Goal: Task Accomplishment & Management: Use online tool/utility

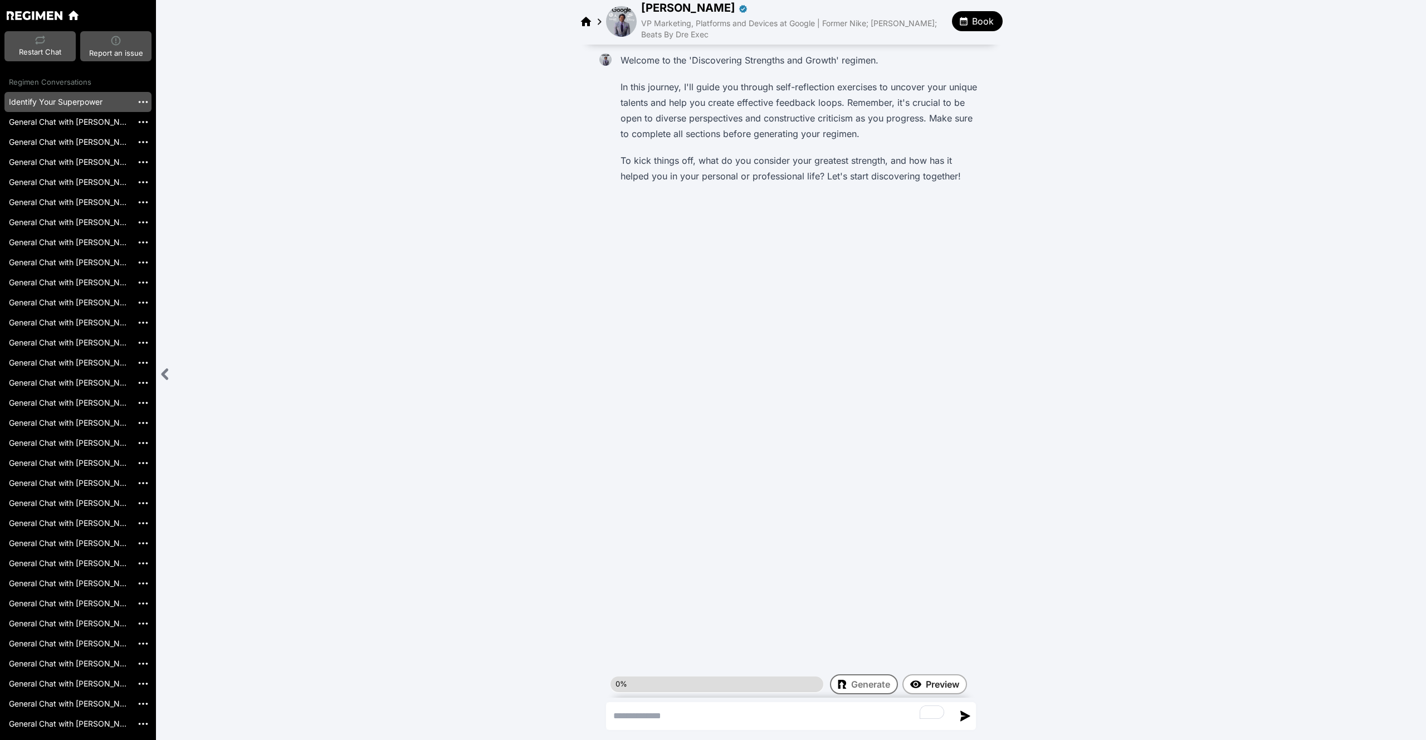
click at [47, 14] on img at bounding box center [35, 15] width 56 height 8
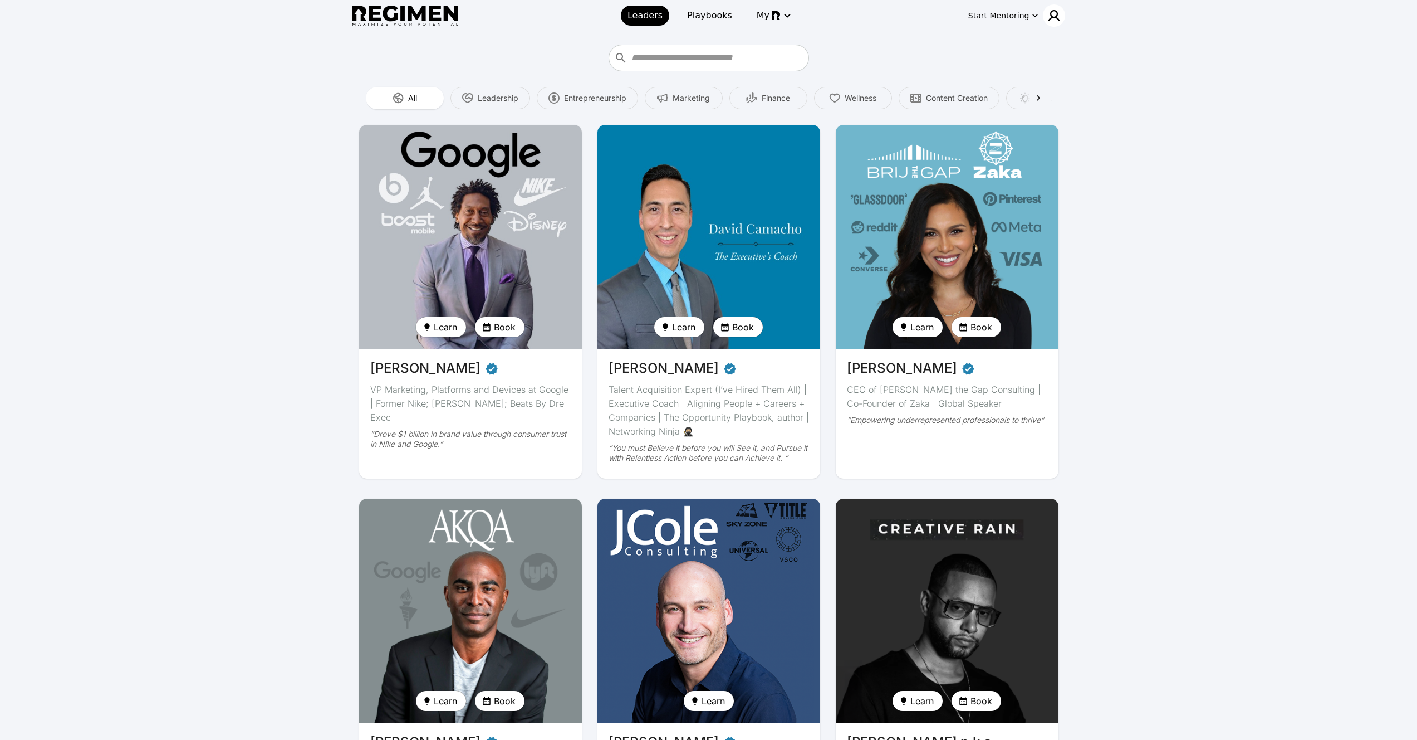
click at [1061, 14] on header "Leaders Playbooks My Start Mentoring" at bounding box center [708, 15] width 1417 height 31
click at [1059, 13] on img at bounding box center [1054, 15] width 13 height 13
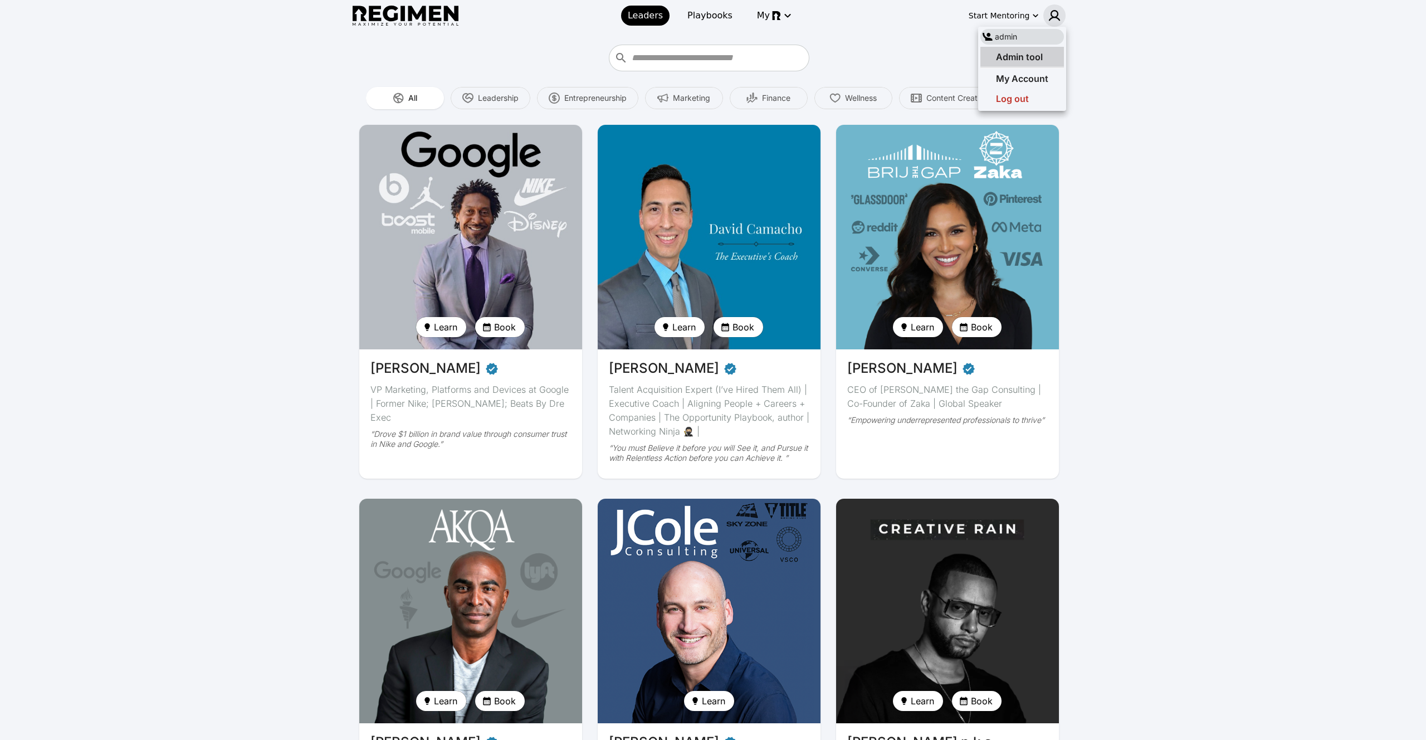
click at [1048, 50] on div "Admin tool" at bounding box center [1022, 57] width 84 height 20
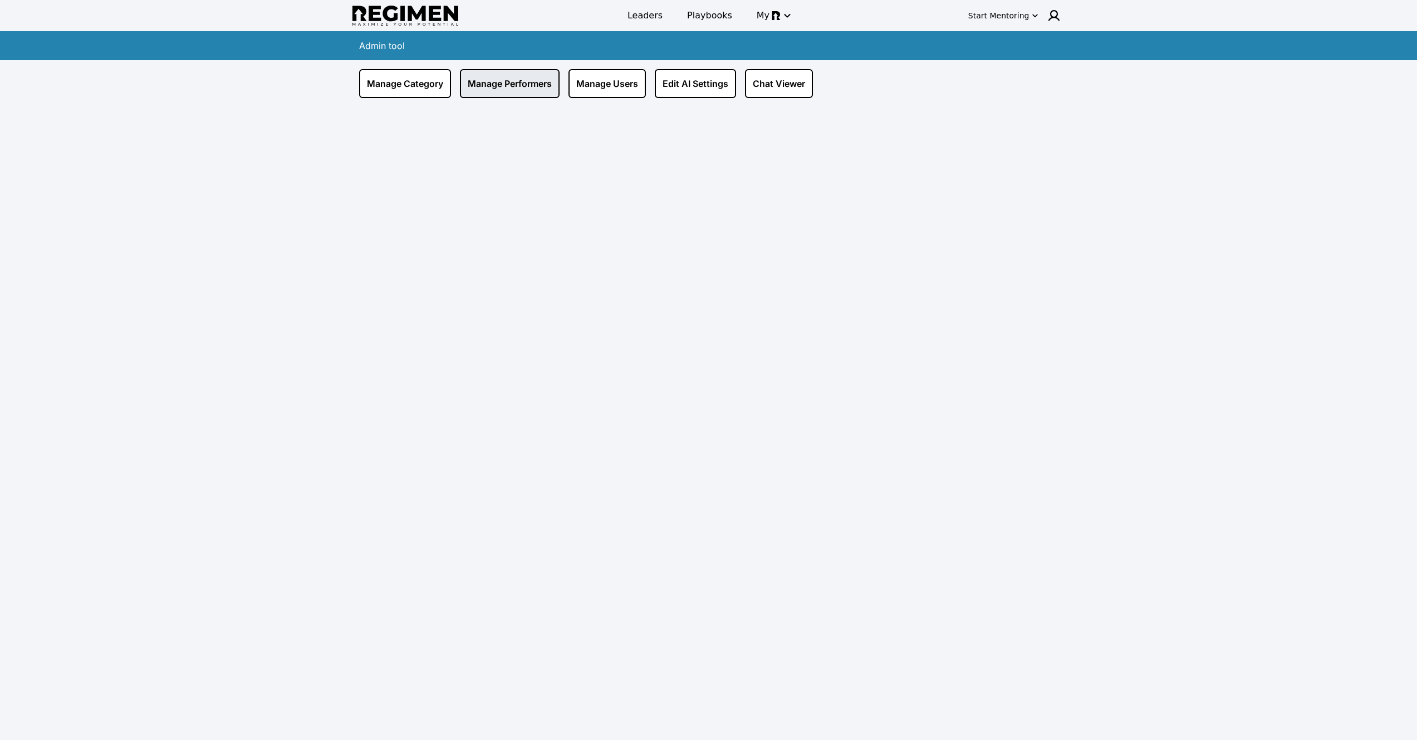
click at [508, 80] on link "Manage Performers" at bounding box center [510, 83] width 100 height 29
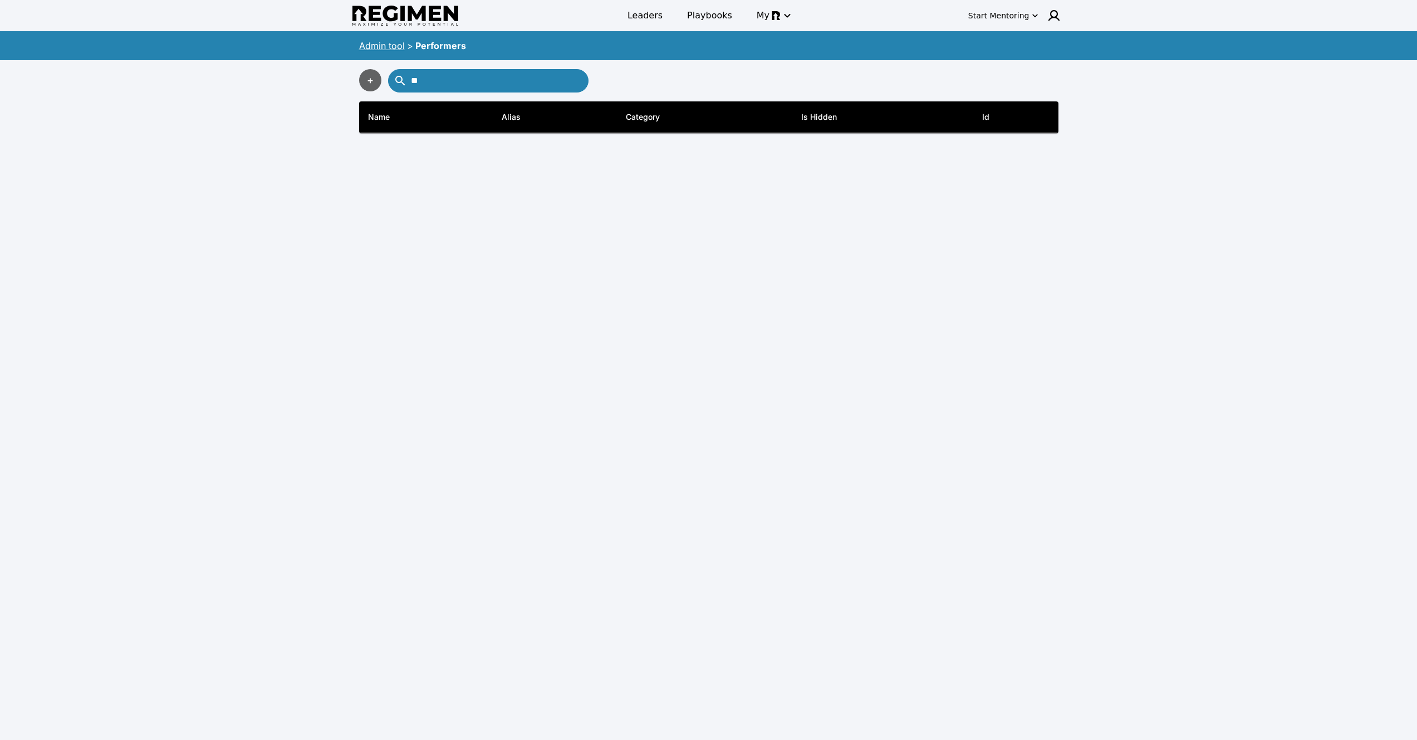
type input "*"
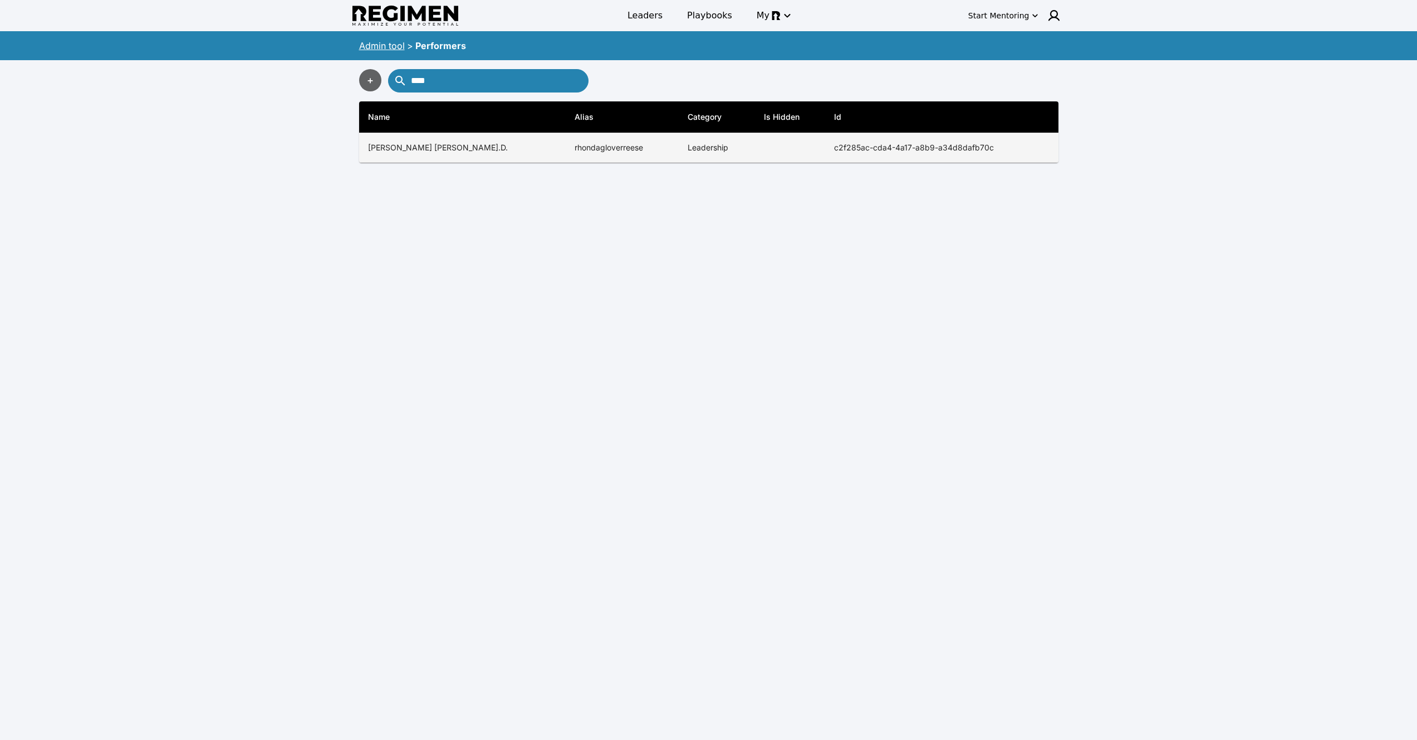
type input "****"
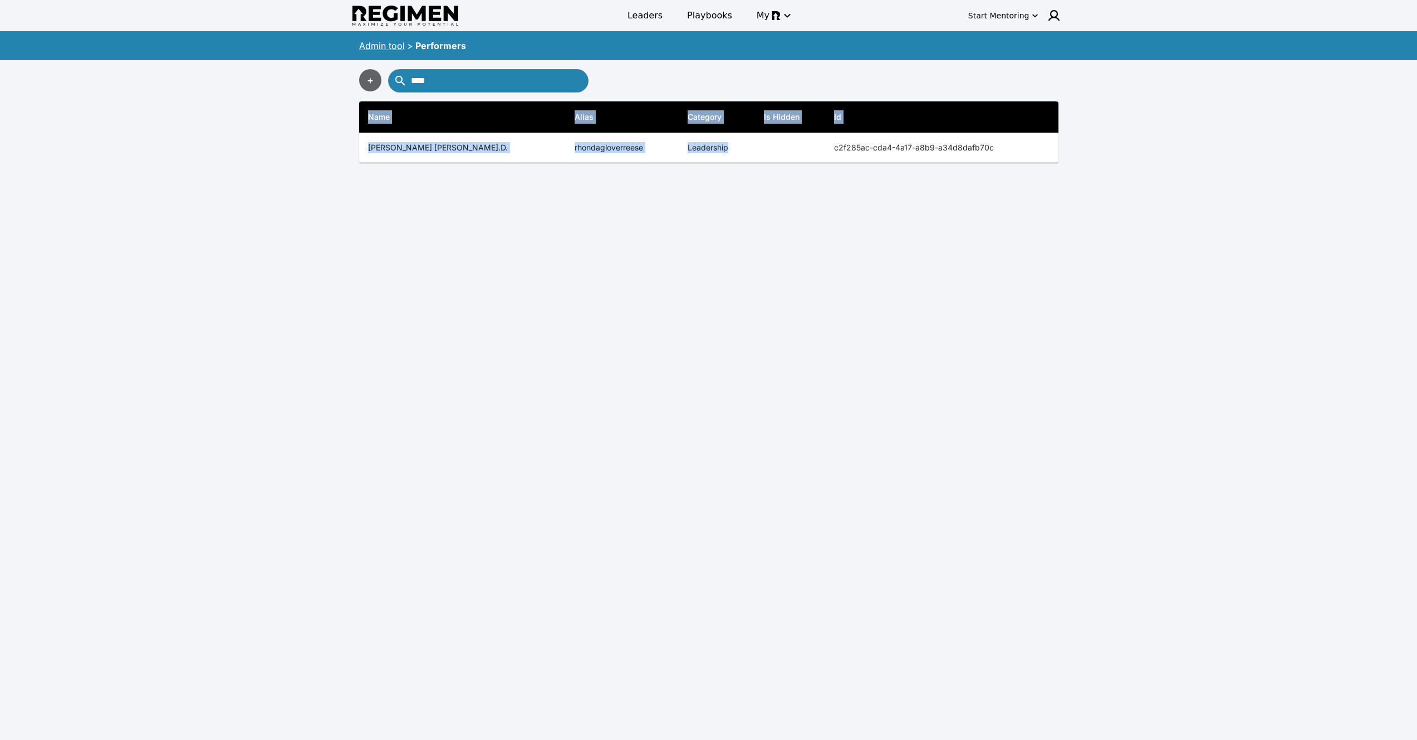
copy table "Name [PERSON_NAME] Category Is Hidden Id Regimen Back End Tutorials back_end_tu…"
drag, startPoint x: 786, startPoint y: 153, endPoint x: 1148, endPoint y: 123, distance: 362.7
click at [1148, 123] on div "Leaders Playbooks My Start Mentoring Admin tool > Performers + **** Name [PERSO…" at bounding box center [708, 383] width 1417 height 766
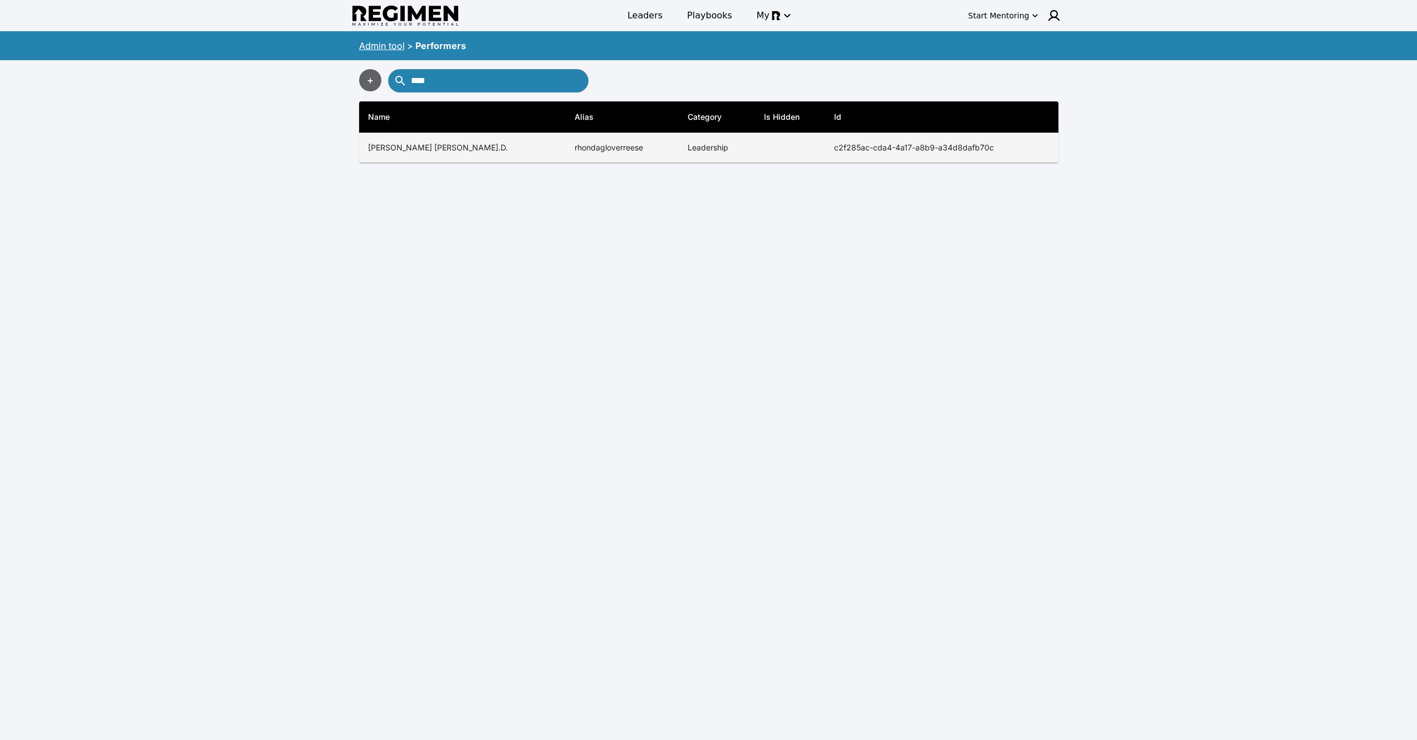
click at [377, 136] on th "[PERSON_NAME] [PERSON_NAME].D." at bounding box center [462, 148] width 207 height 30
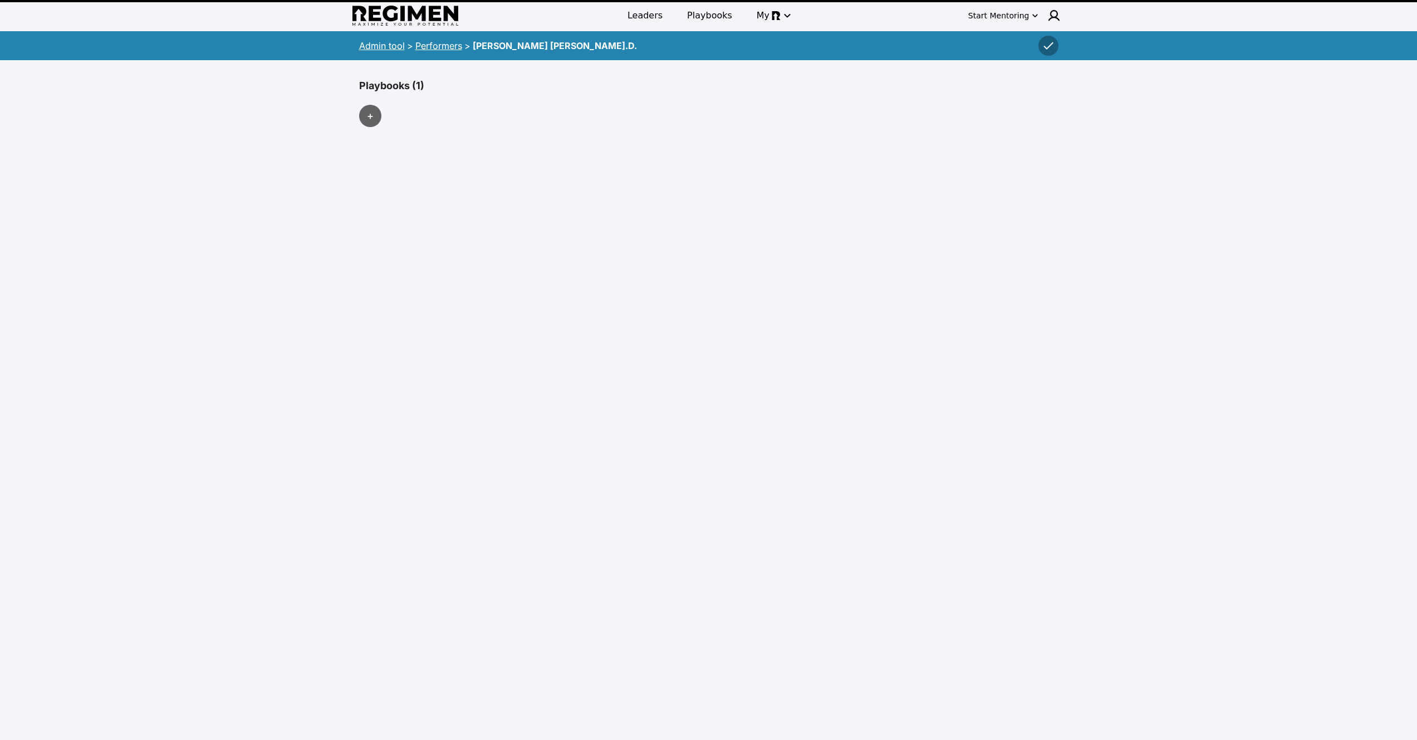
click at [380, 37] on div "Admin tool > Performers > [PERSON_NAME] [PERSON_NAME].D." at bounding box center [709, 45] width 713 height 25
click at [380, 44] on link "Admin tool" at bounding box center [382, 45] width 46 height 11
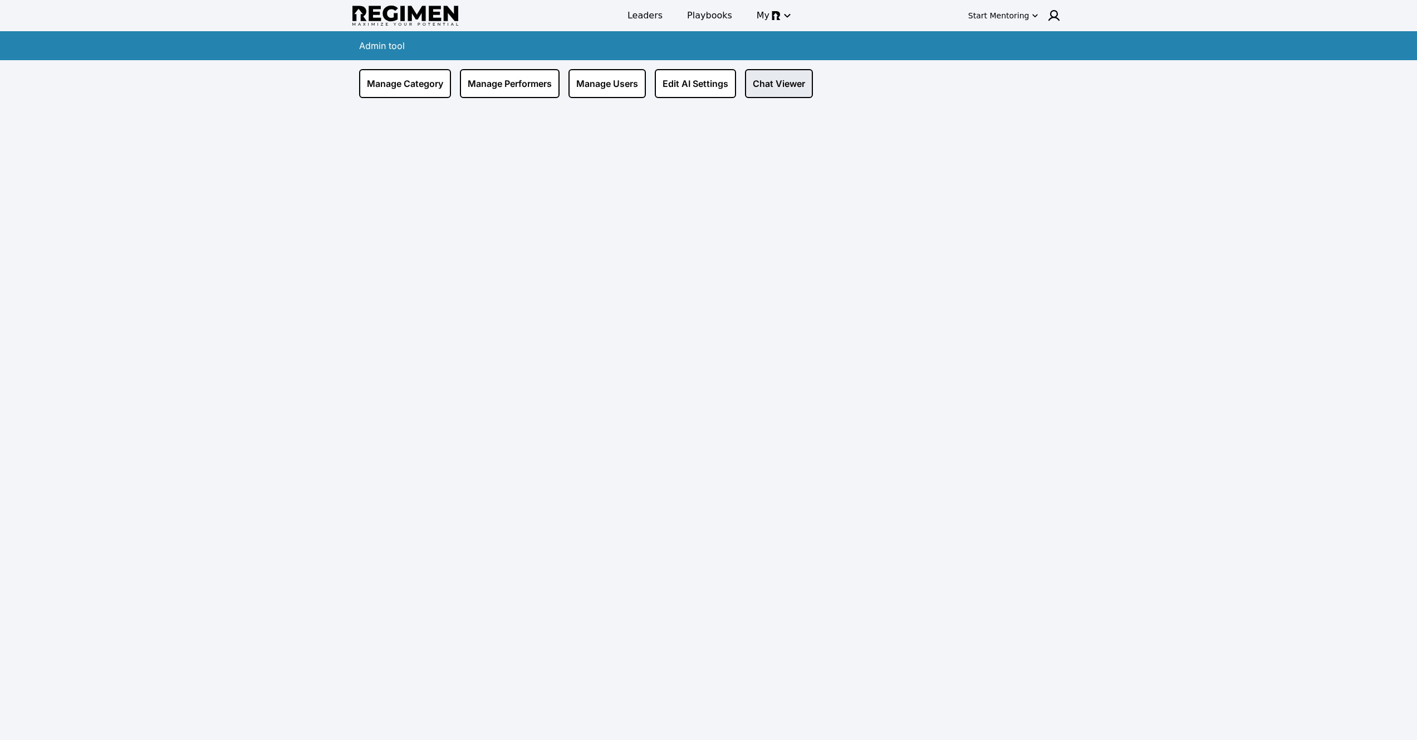
click at [783, 89] on link "Chat Viewer" at bounding box center [779, 83] width 68 height 29
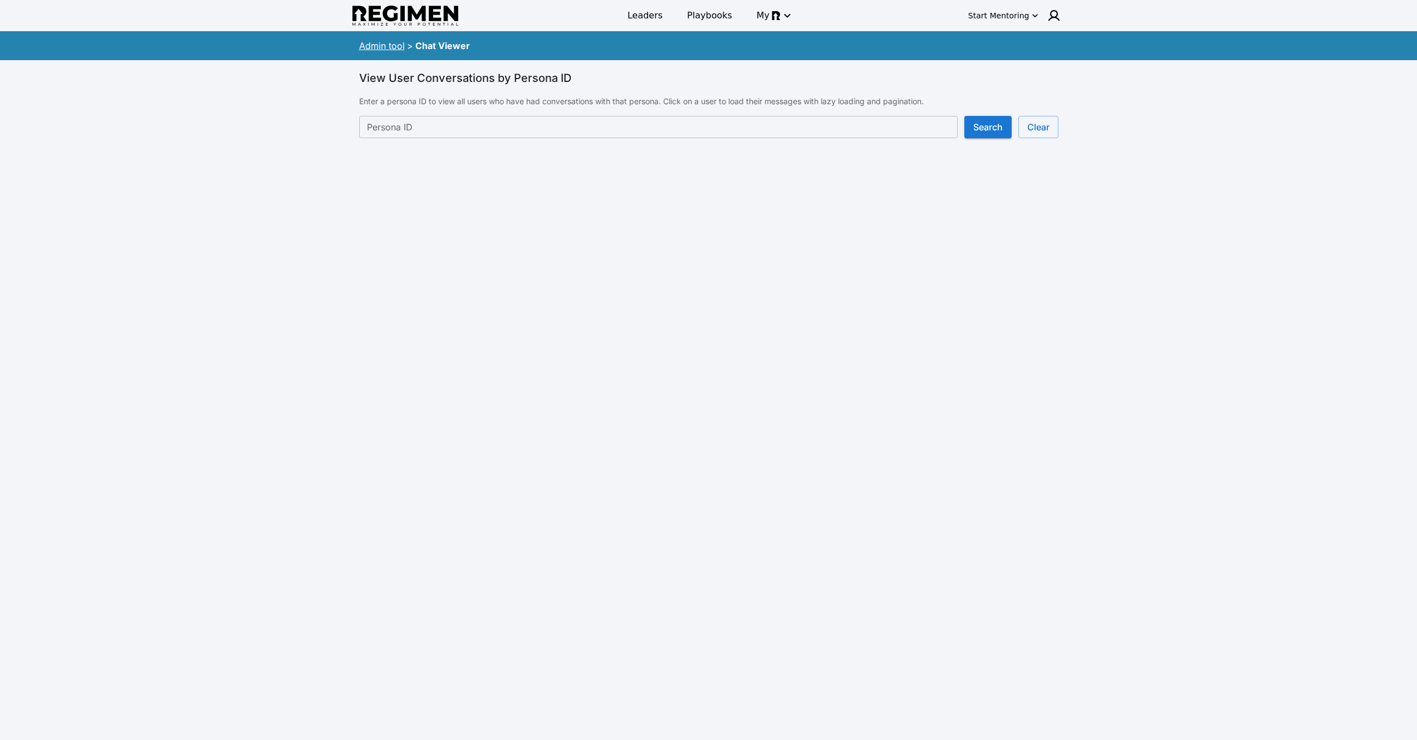
click at [536, 134] on input "Persona ID" at bounding box center [658, 127] width 599 height 22
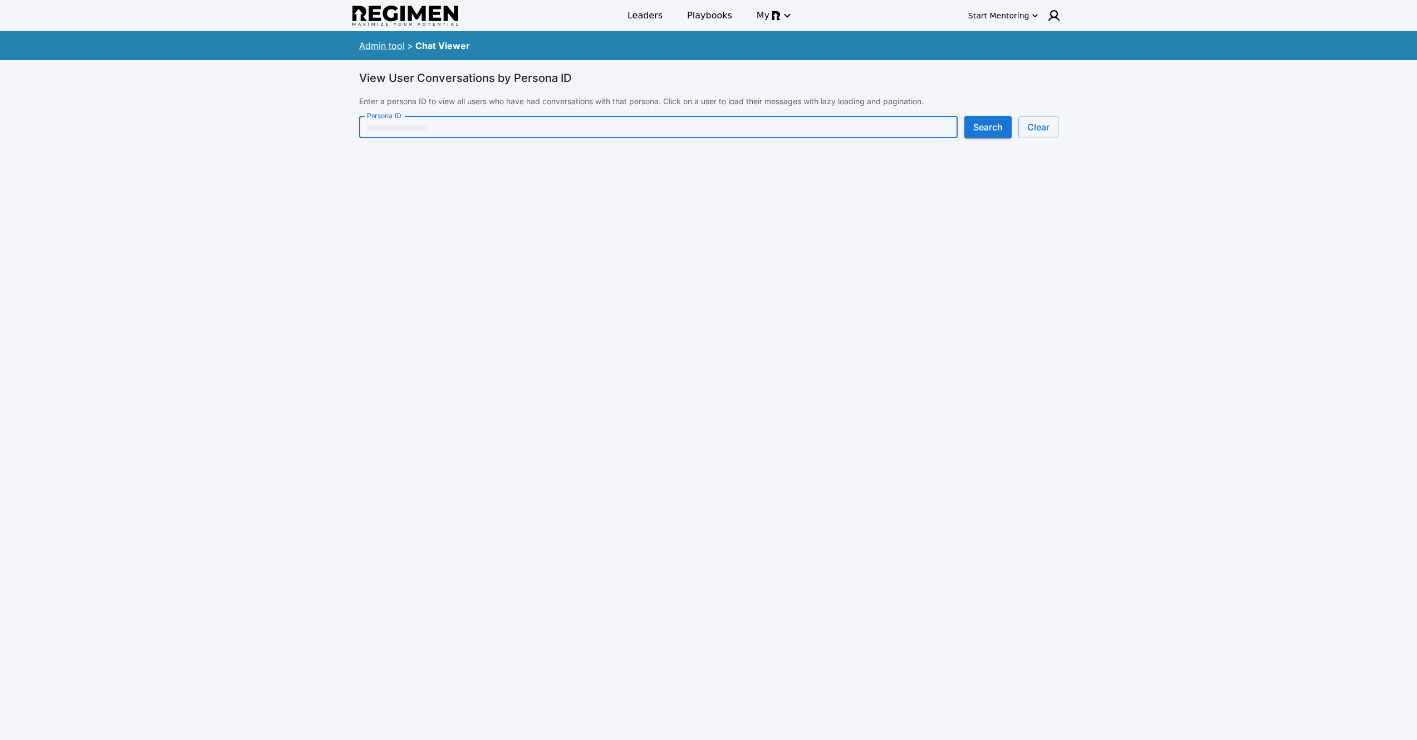
paste input "**********"
type input "**********"
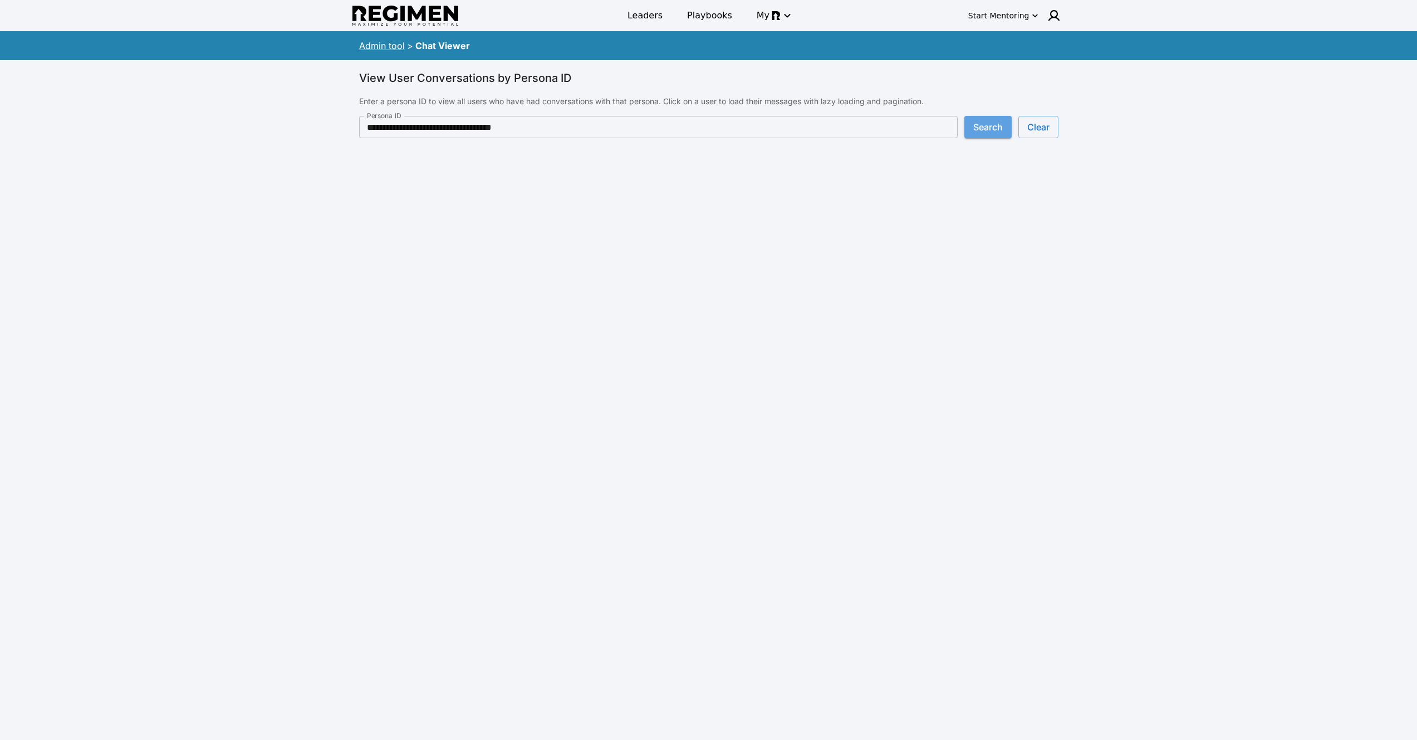
click at [983, 130] on button "Search" at bounding box center [988, 127] width 47 height 22
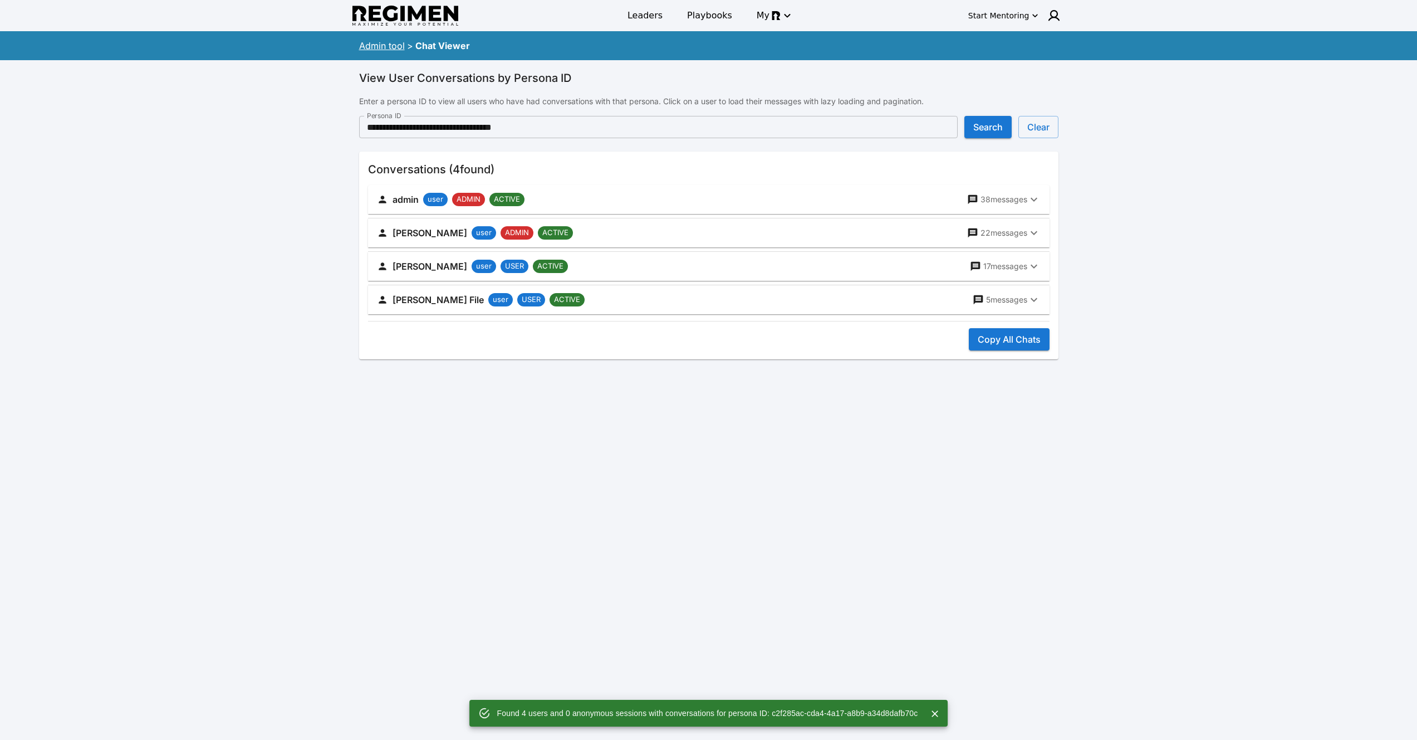
click at [1026, 340] on button "Copy All Chats" at bounding box center [1009, 339] width 81 height 22
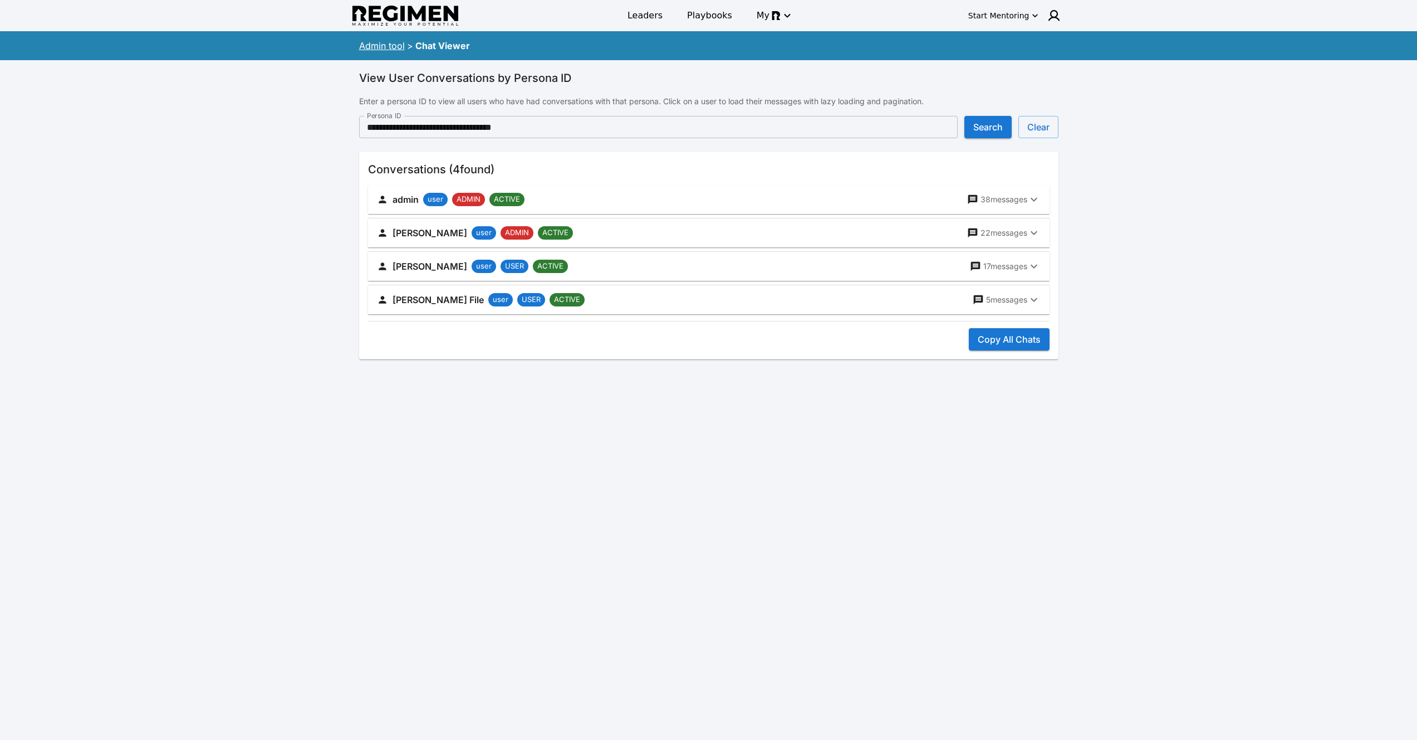
click at [1006, 271] on p "17 messages" at bounding box center [1006, 266] width 44 height 11
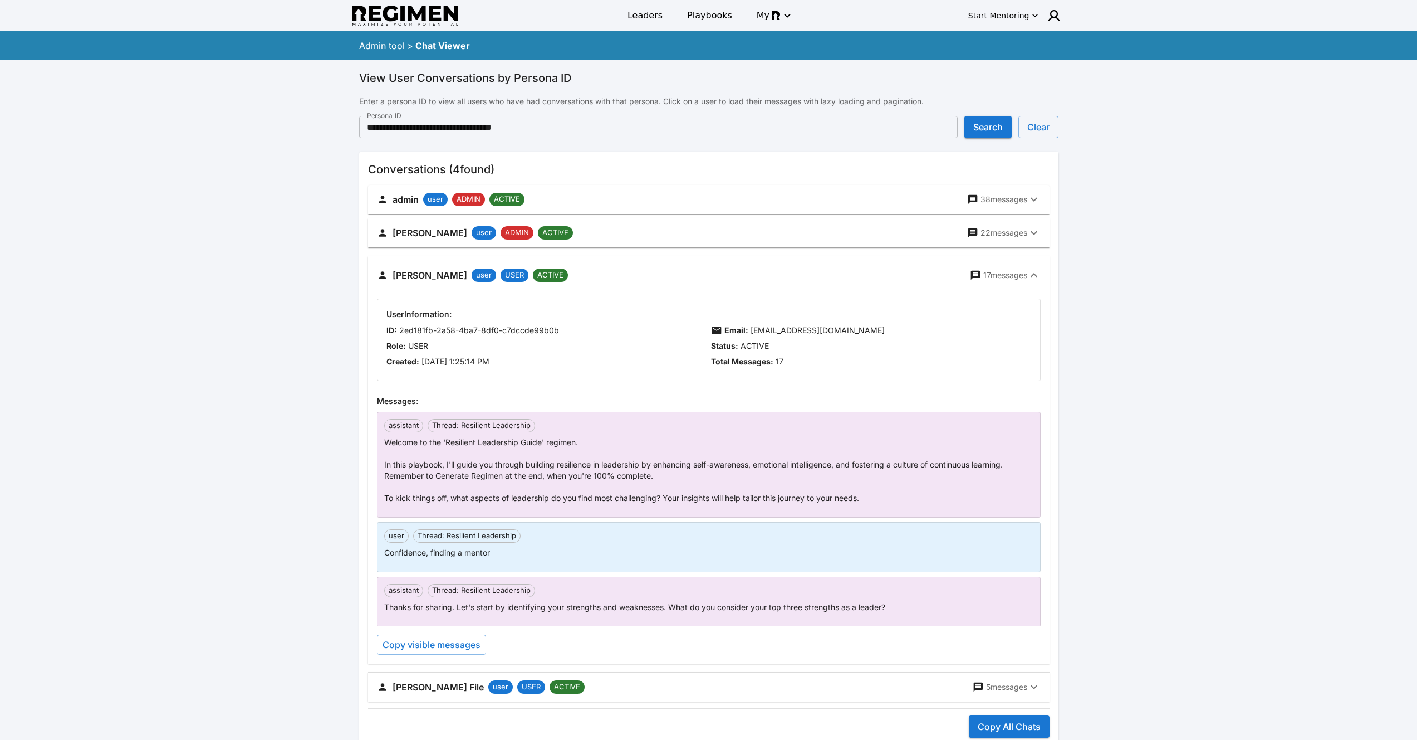
click at [1010, 270] on p "17 messages" at bounding box center [1006, 275] width 44 height 11
